Goal: Task Accomplishment & Management: Complete application form

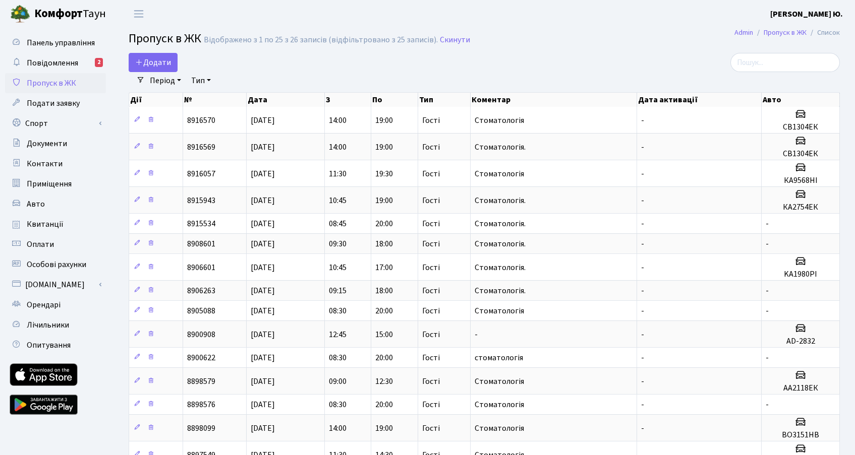
select select "25"
click at [165, 65] on span "Додати" at bounding box center [153, 62] width 36 height 11
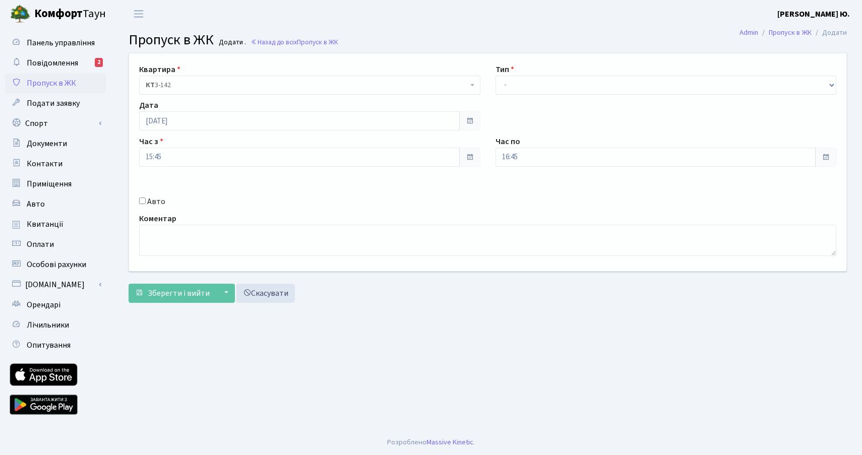
click at [140, 201] on input "Авто" at bounding box center [142, 201] width 7 height 7
checkbox input "true"
paste input "Ка5443ав"
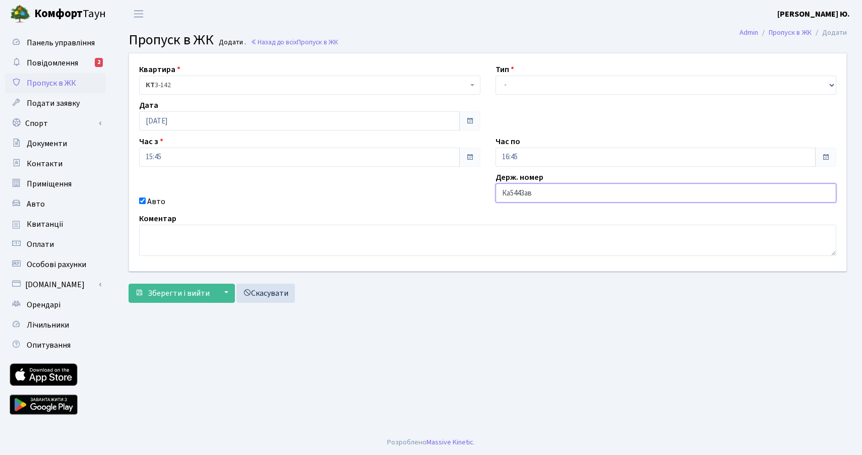
click at [509, 193] on input "Ка5443ав" at bounding box center [666, 193] width 341 height 19
click at [534, 192] on input "КА5443ав" at bounding box center [666, 193] width 341 height 19
type input "КА5443АВ"
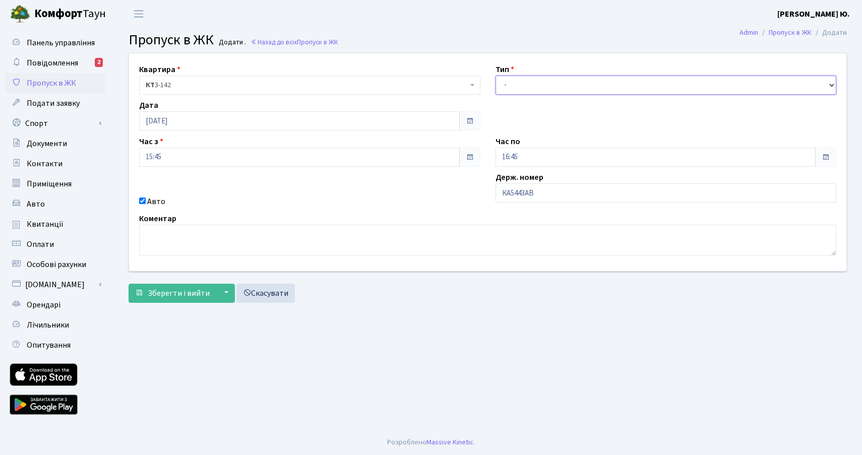
click at [520, 90] on select "- Доставка Таксі Гості Сервіс" at bounding box center [666, 85] width 341 height 19
select select "3"
click at [496, 76] on select "- Доставка Таксі Гості Сервіс" at bounding box center [666, 85] width 341 height 19
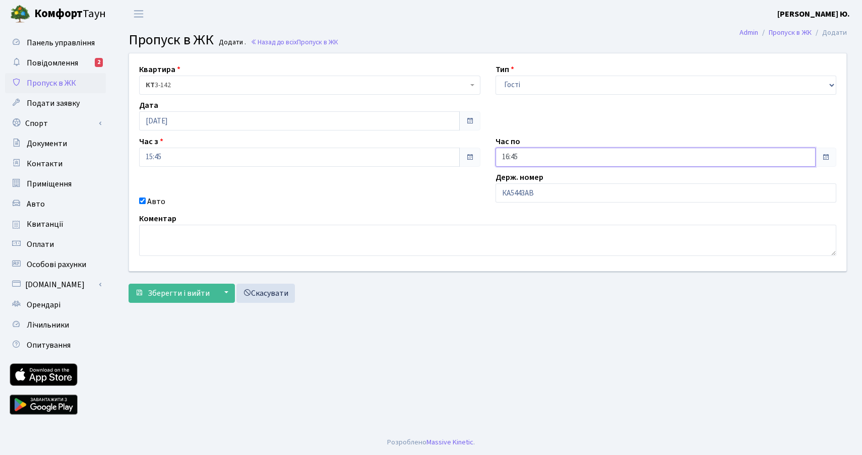
click at [529, 156] on input "16:45" at bounding box center [656, 157] width 321 height 19
click at [527, 193] on icon at bounding box center [523, 191] width 27 height 27
type input "19:45"
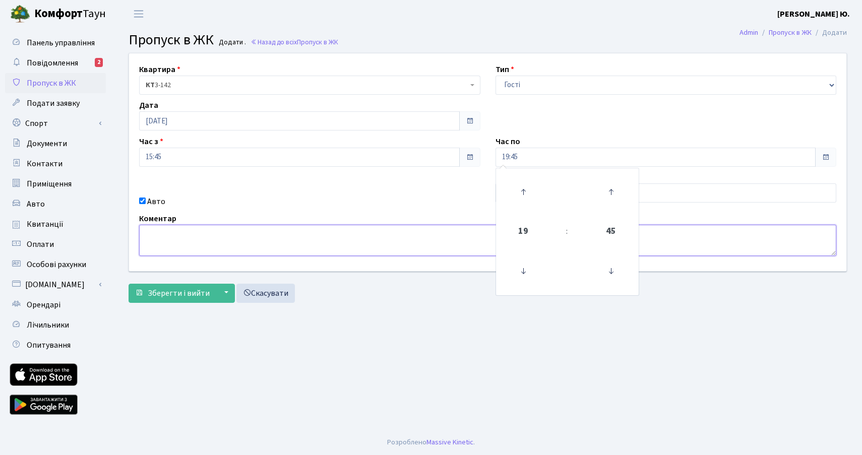
click at [466, 245] on textarea at bounding box center [487, 240] width 697 height 31
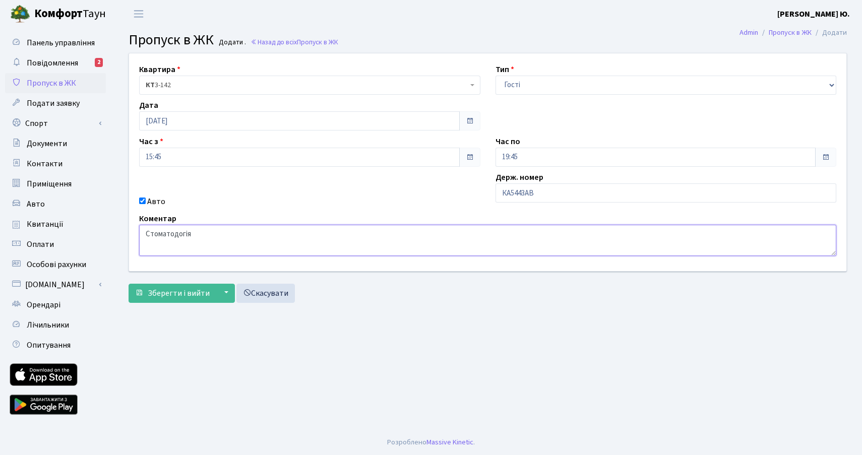
click at [179, 234] on textarea "Стоматодогія" at bounding box center [487, 240] width 697 height 31
type textarea "Стоматологія"
click at [182, 288] on span "Зберегти і вийти" at bounding box center [179, 293] width 62 height 11
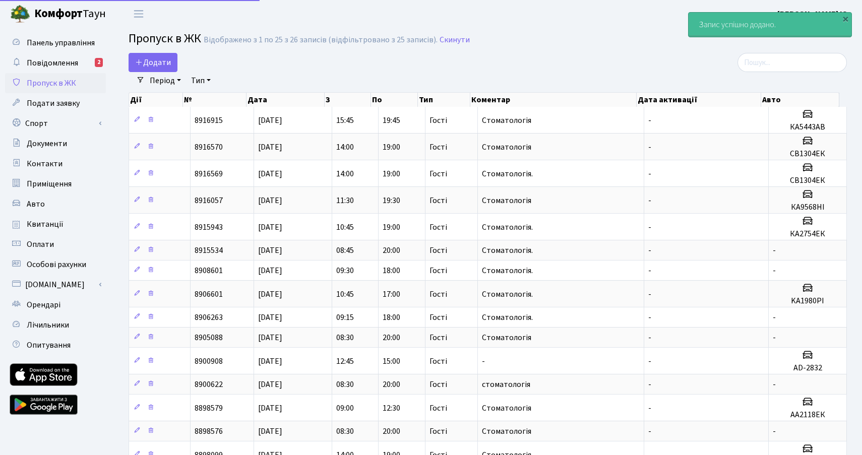
select select "25"
